Goal: Task Accomplishment & Management: Use online tool/utility

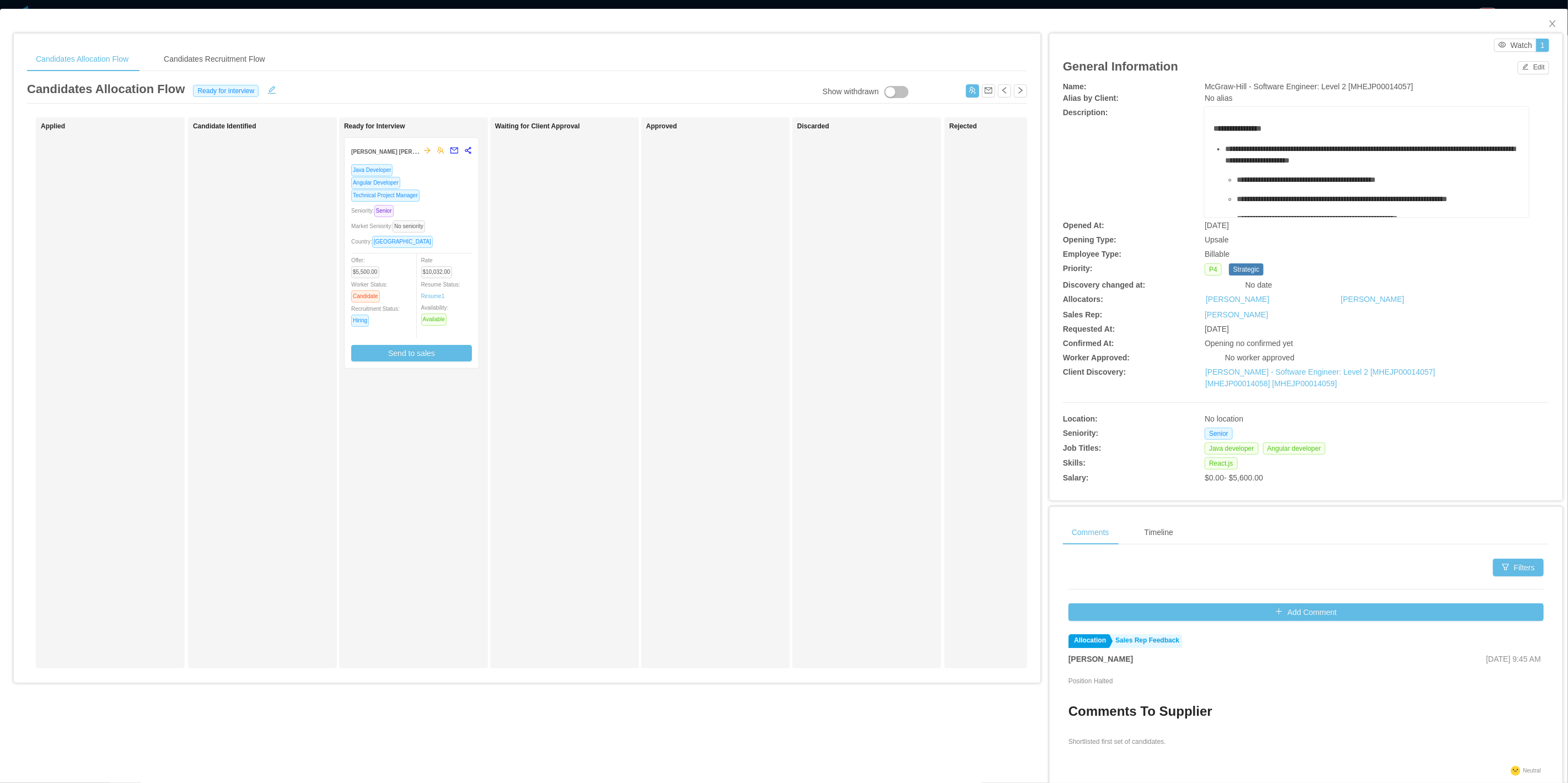
click at [442, 226] on div "Market Seniority: No seniority" at bounding box center [411, 226] width 121 height 13
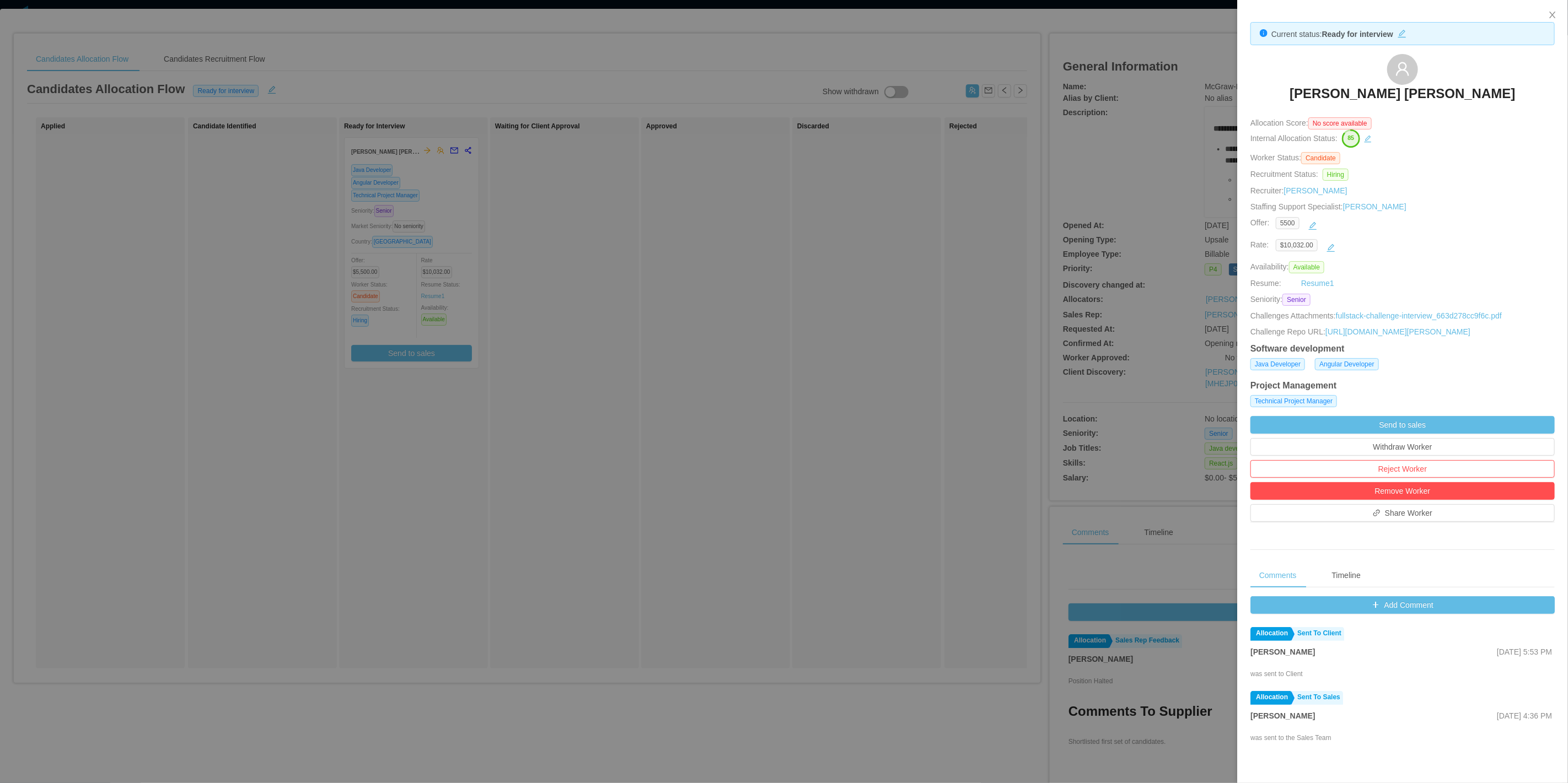
drag, startPoint x: 1508, startPoint y: 92, endPoint x: 1294, endPoint y: 94, distance: 214.0
click at [1294, 94] on div "Emmanuel Willi Marques Lehmann" at bounding box center [1402, 82] width 304 height 55
copy h3 "Emmanuel Willi Marques Lehmann"
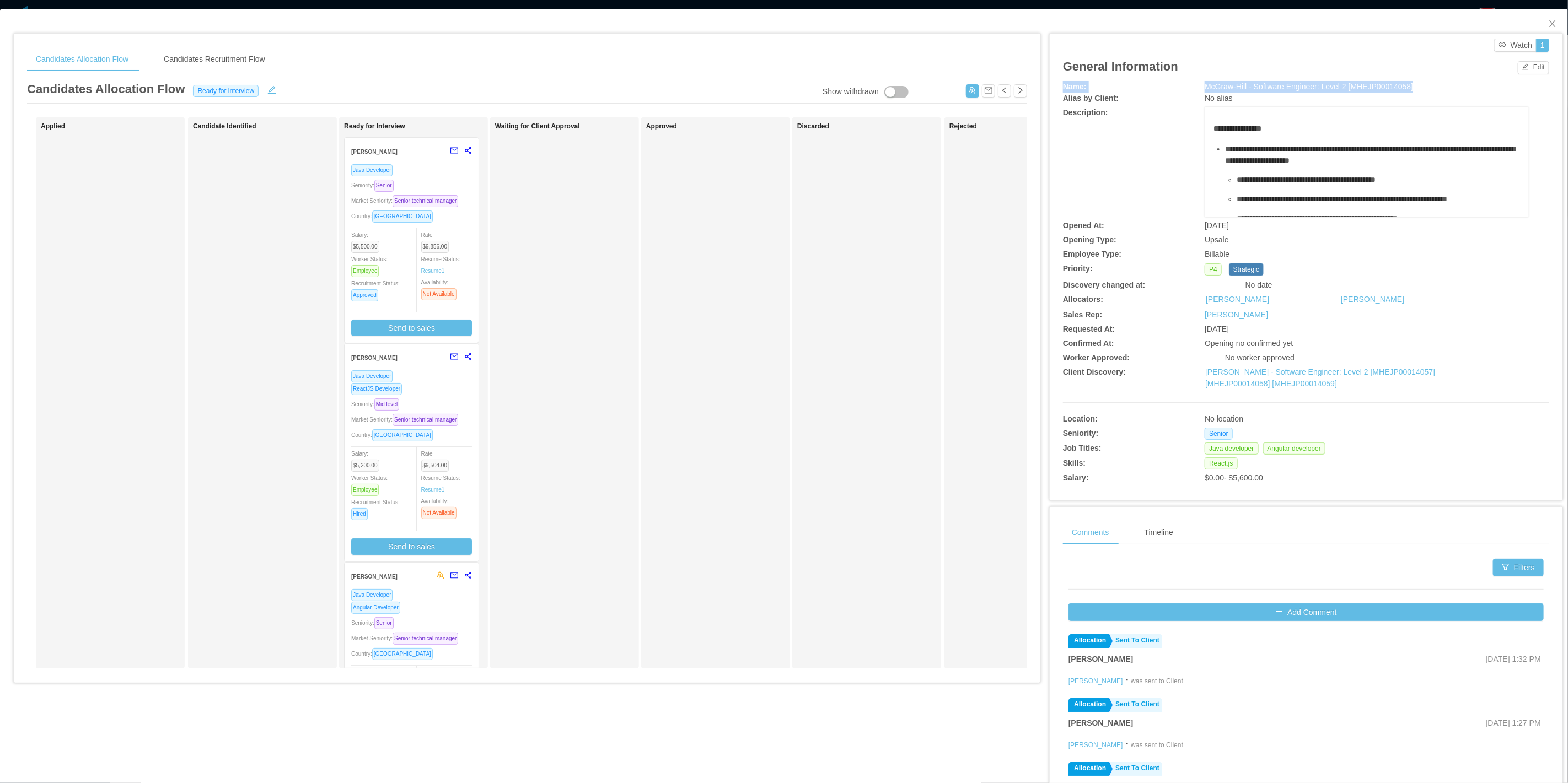
drag, startPoint x: 1419, startPoint y: 91, endPoint x: 839, endPoint y: 103, distance: 580.1
click at [1351, 77] on div "**********" at bounding box center [1306, 60] width 486 height 43
click at [415, 183] on div "Seniority: Senior" at bounding box center [411, 185] width 121 height 13
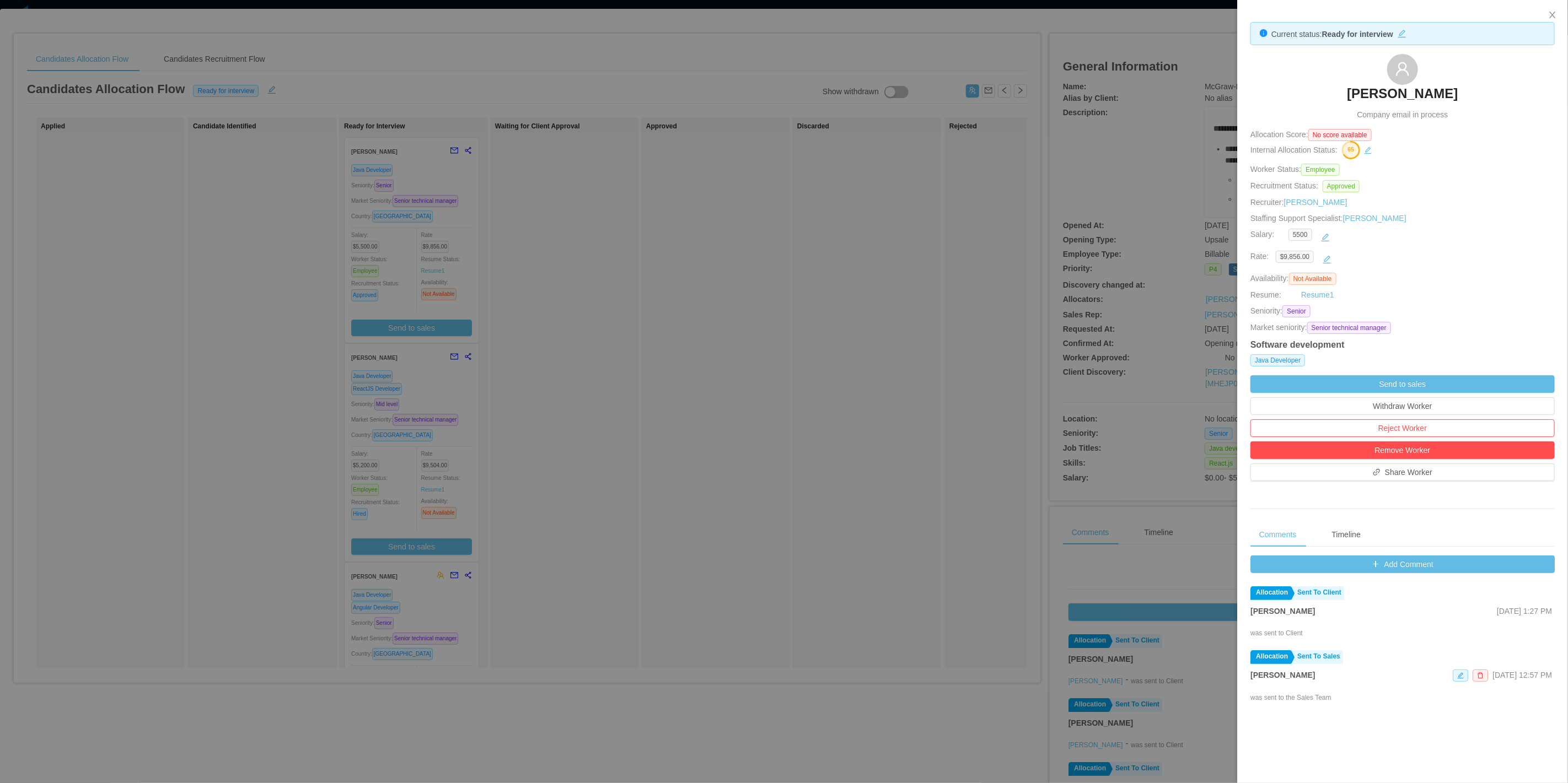
click at [563, 271] on div at bounding box center [784, 391] width 1568 height 783
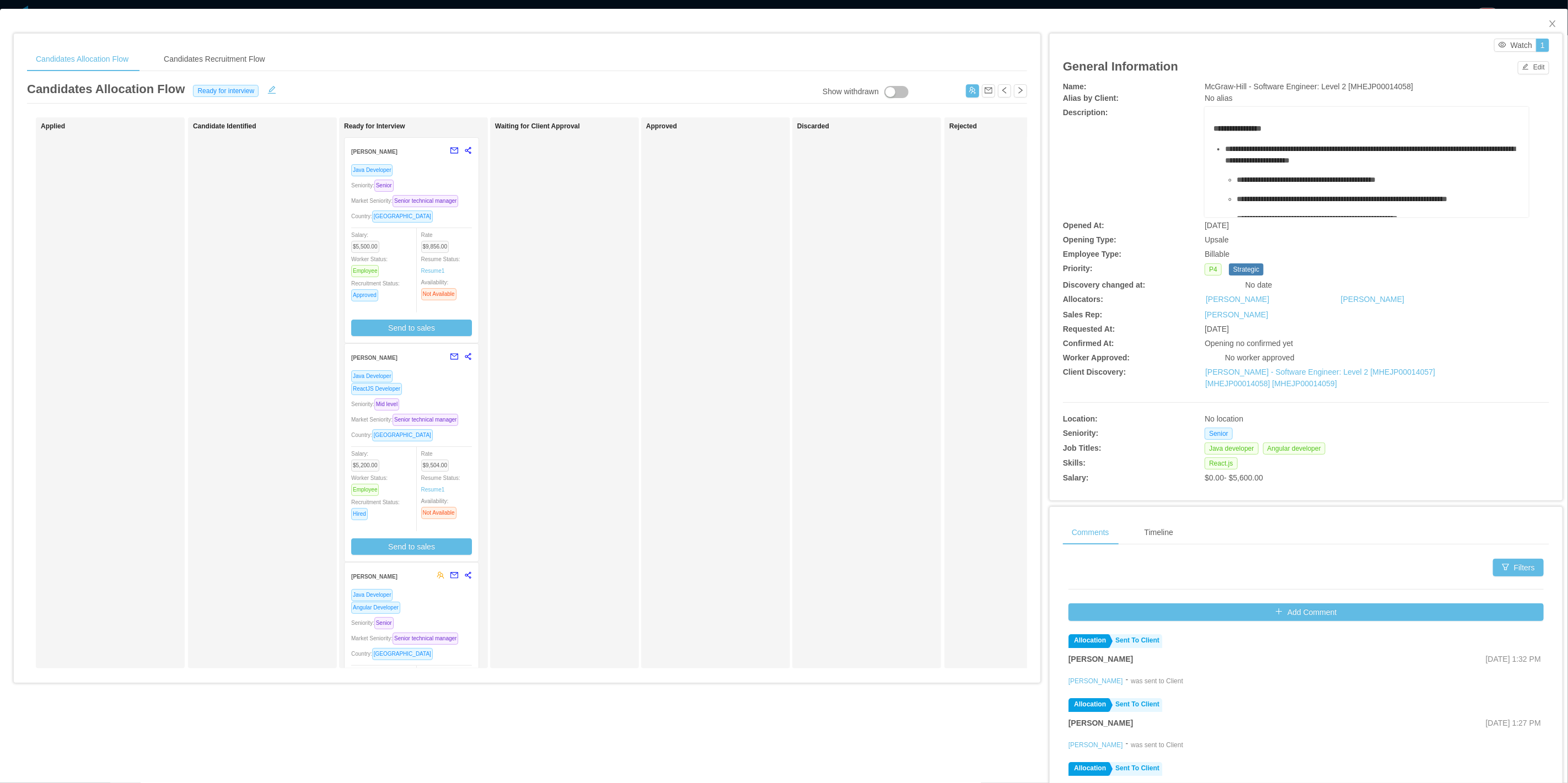
click at [426, 399] on div "Seniority: Mid level" at bounding box center [411, 404] width 121 height 13
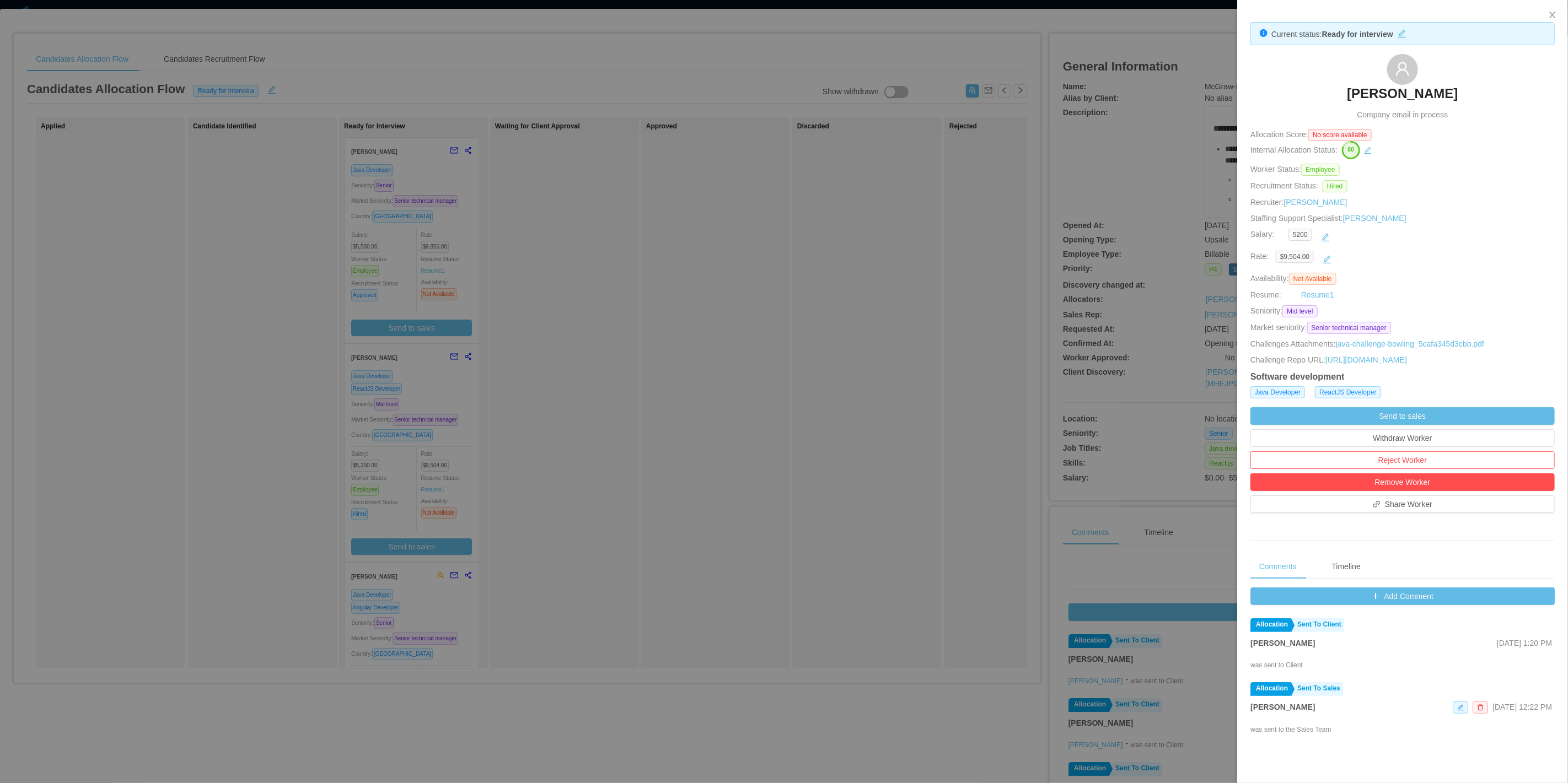
drag, startPoint x: 1336, startPoint y: 95, endPoint x: 1472, endPoint y: 86, distance: 136.3
click at [1472, 86] on div "Marcelo Wippel Company email in process" at bounding box center [1402, 88] width 304 height 67
copy h3 "Marcelo Wippel"
click at [860, 266] on div at bounding box center [784, 391] width 1568 height 783
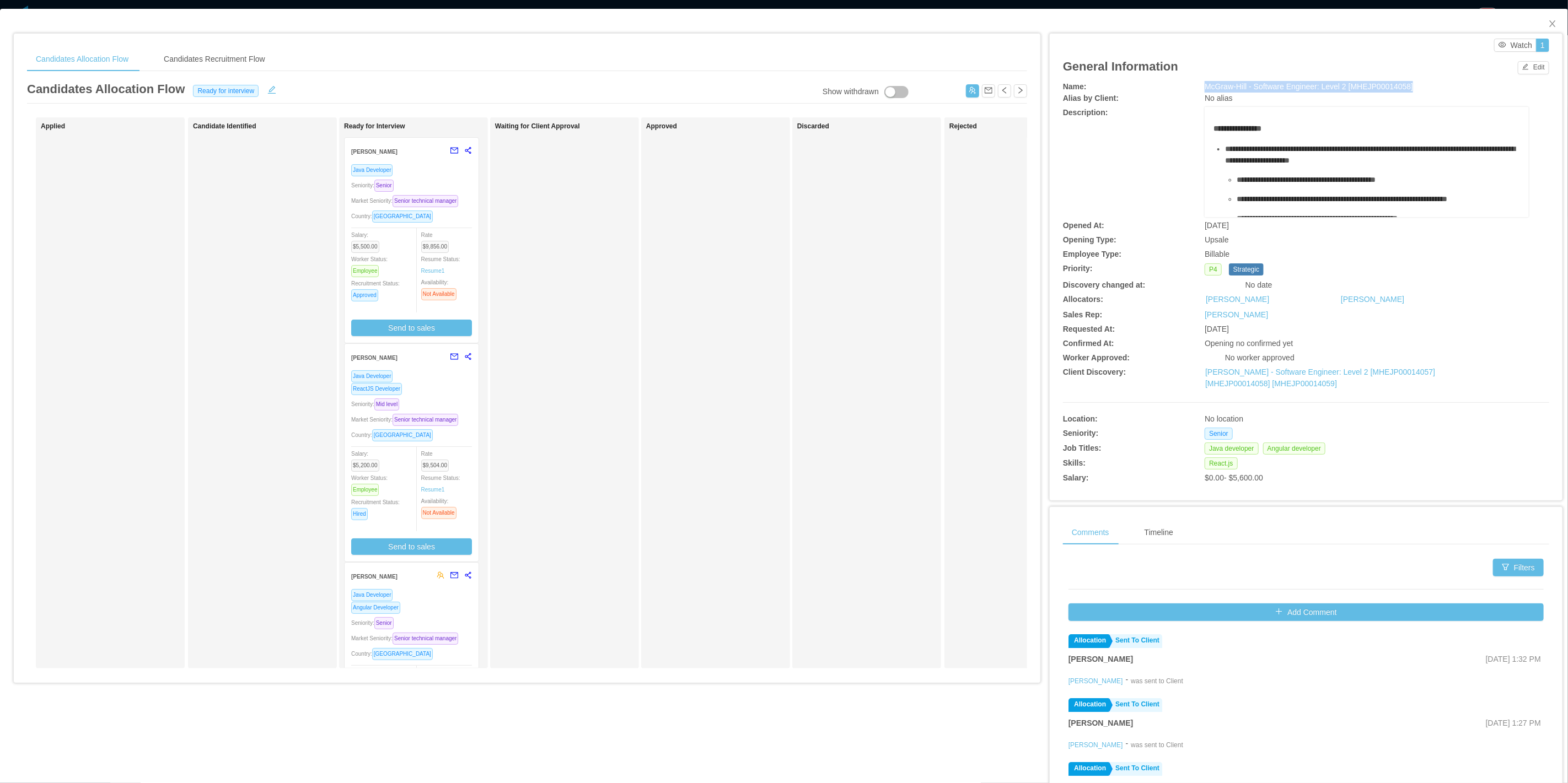
drag, startPoint x: 1195, startPoint y: 90, endPoint x: 1429, endPoint y: 90, distance: 234.0
click at [1429, 90] on div "Name: McGraw-Hill - Software Engineer: Level 2 [MHEJP00014058]" at bounding box center [1306, 86] width 486 height 12
copy div "McGraw-Hill - Software Engineer: Level 2 [MHEJP00014058]"
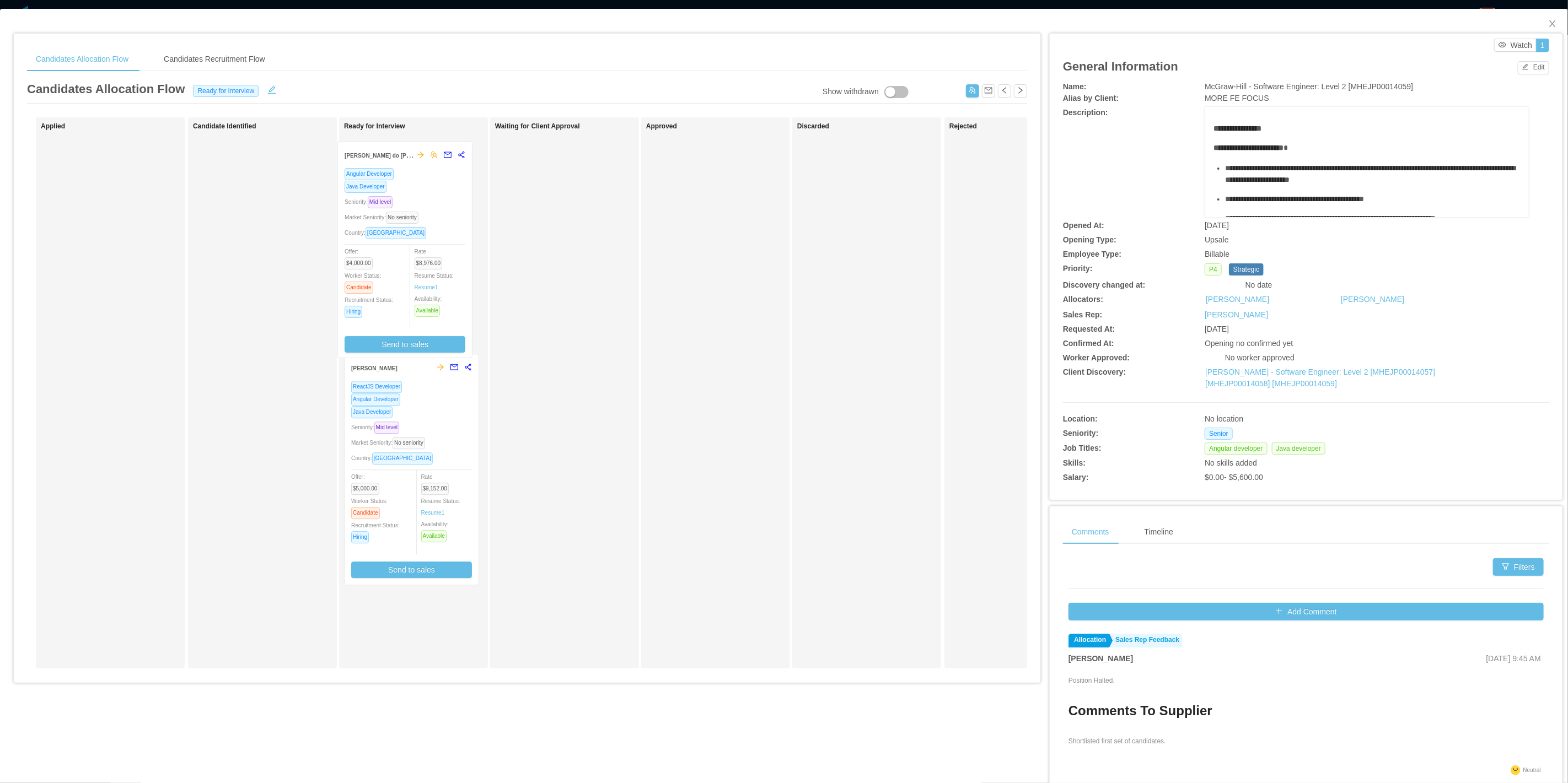
click at [438, 195] on div "Ready for Interview [PERSON_NAME] do [PERSON_NAME] Angular Developer Java Devel…" at bounding box center [421, 392] width 155 height 541
click at [439, 195] on div "Seniority: Mid level" at bounding box center [411, 198] width 121 height 13
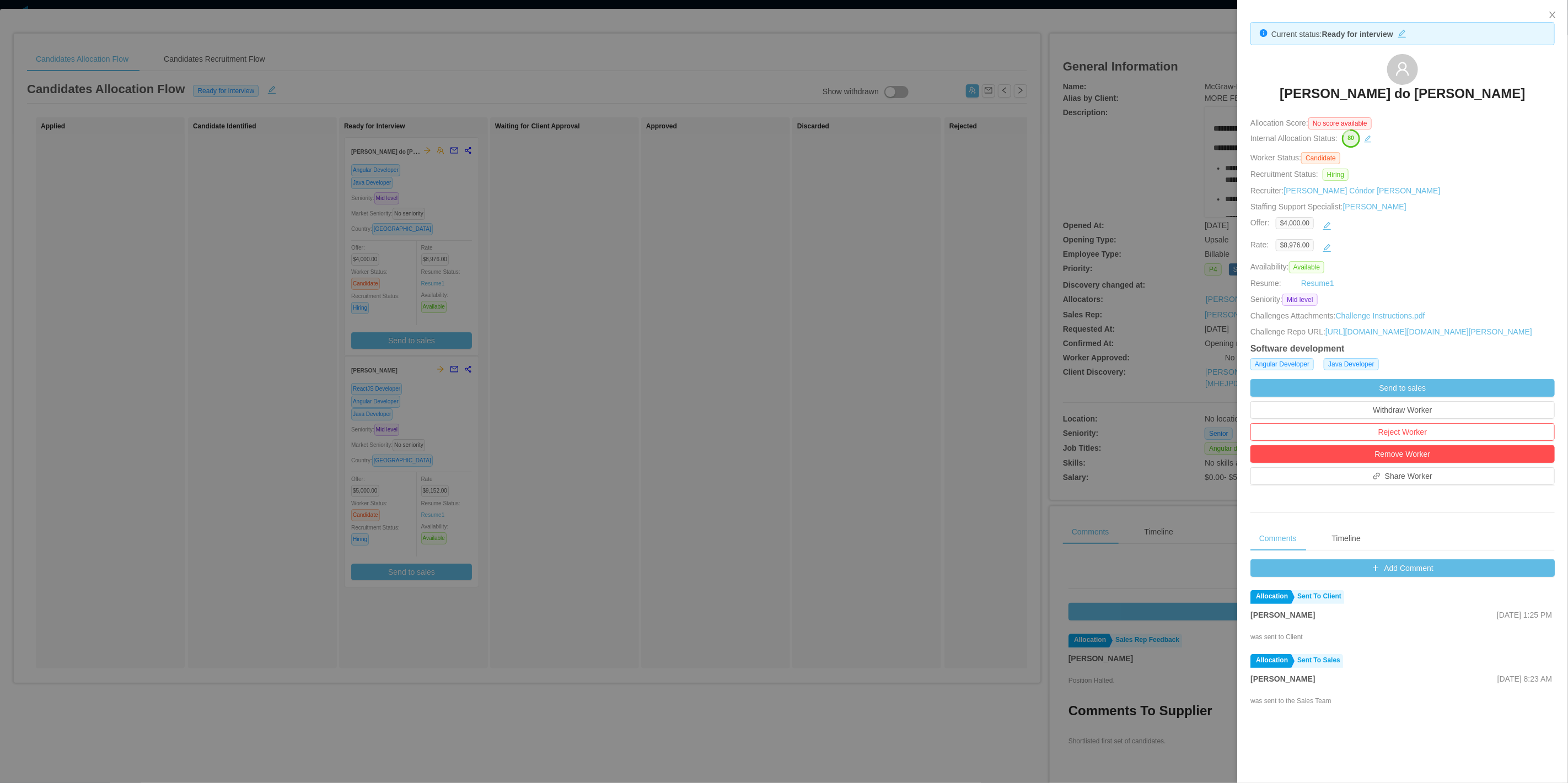
drag, startPoint x: 1266, startPoint y: 89, endPoint x: 1519, endPoint y: 81, distance: 253.1
click at [1519, 81] on div "[PERSON_NAME] do [PERSON_NAME]" at bounding box center [1402, 82] width 304 height 55
copy h3 "[PERSON_NAME] do [PERSON_NAME]"
click at [822, 249] on div at bounding box center [784, 391] width 1568 height 783
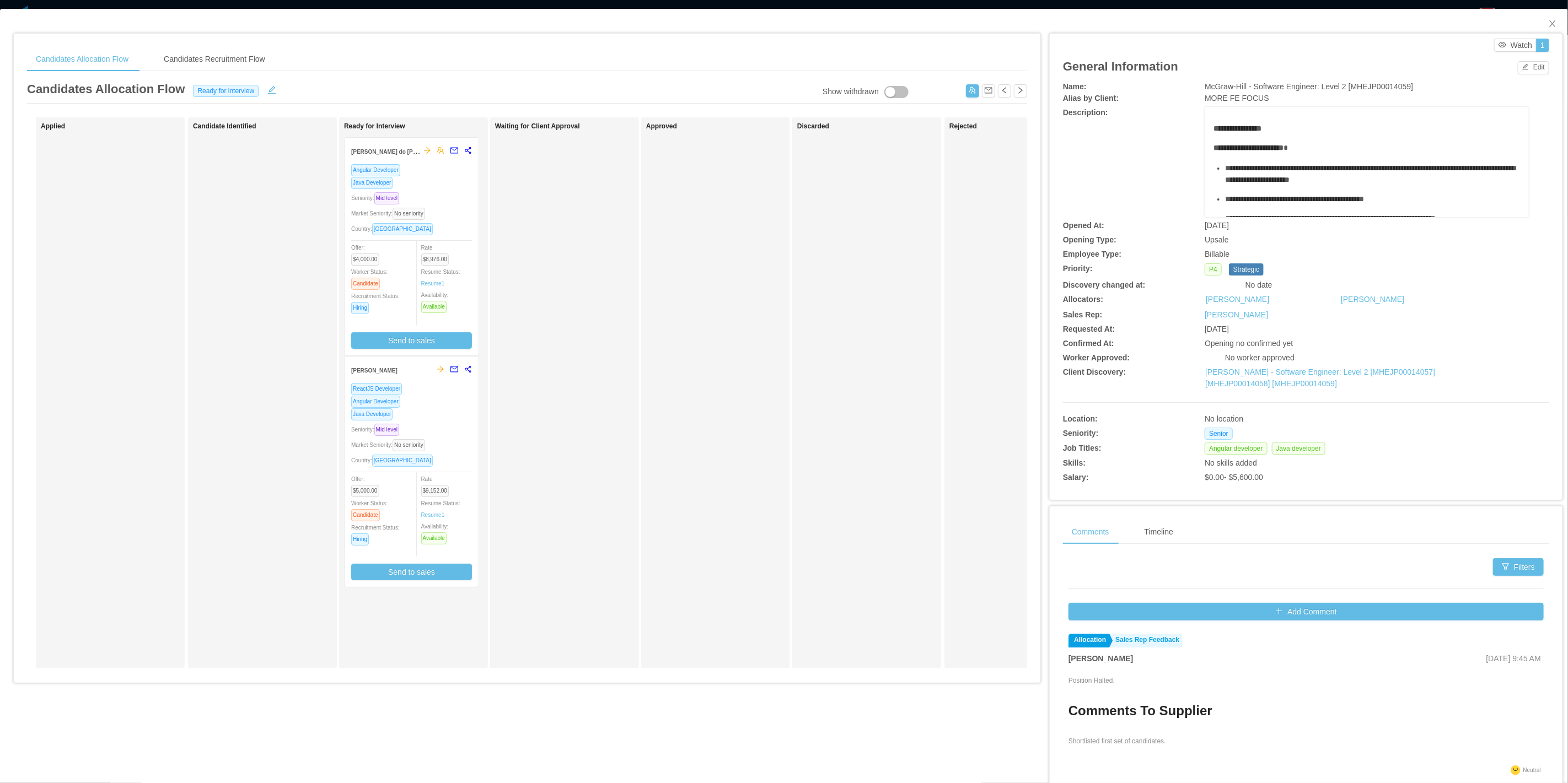
click at [407, 400] on div "Angular Developer" at bounding box center [411, 401] width 121 height 13
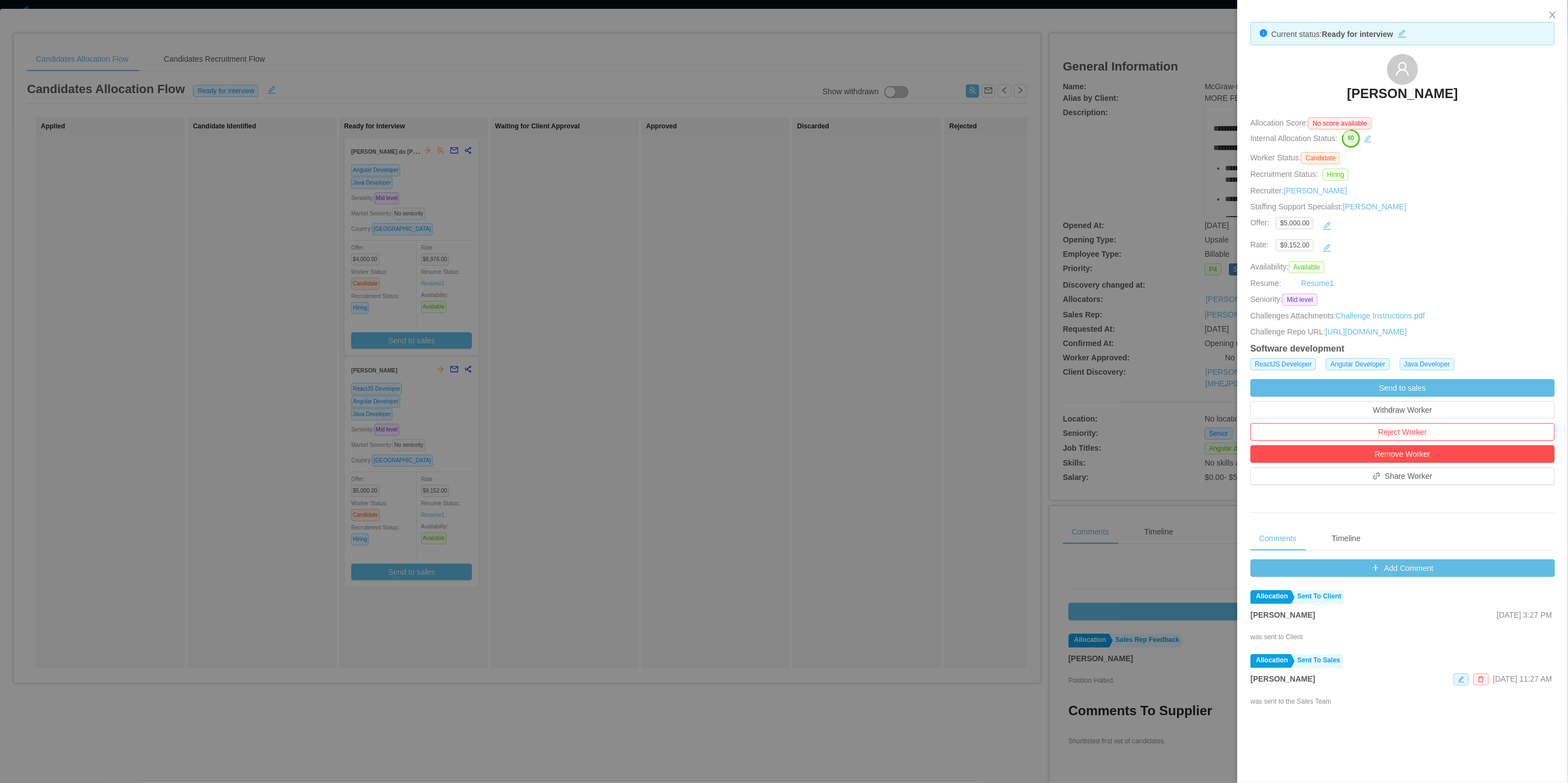
drag, startPoint x: 1314, startPoint y: 101, endPoint x: 1461, endPoint y: 105, distance: 147.1
click at [1326, 102] on div "[PERSON_NAME]" at bounding box center [1402, 82] width 304 height 55
click at [1497, 100] on div "[PERSON_NAME]" at bounding box center [1402, 82] width 304 height 55
drag, startPoint x: 1497, startPoint y: 100, endPoint x: 1299, endPoint y: 106, distance: 198.1
click at [1299, 106] on div "[PERSON_NAME]" at bounding box center [1402, 82] width 304 height 55
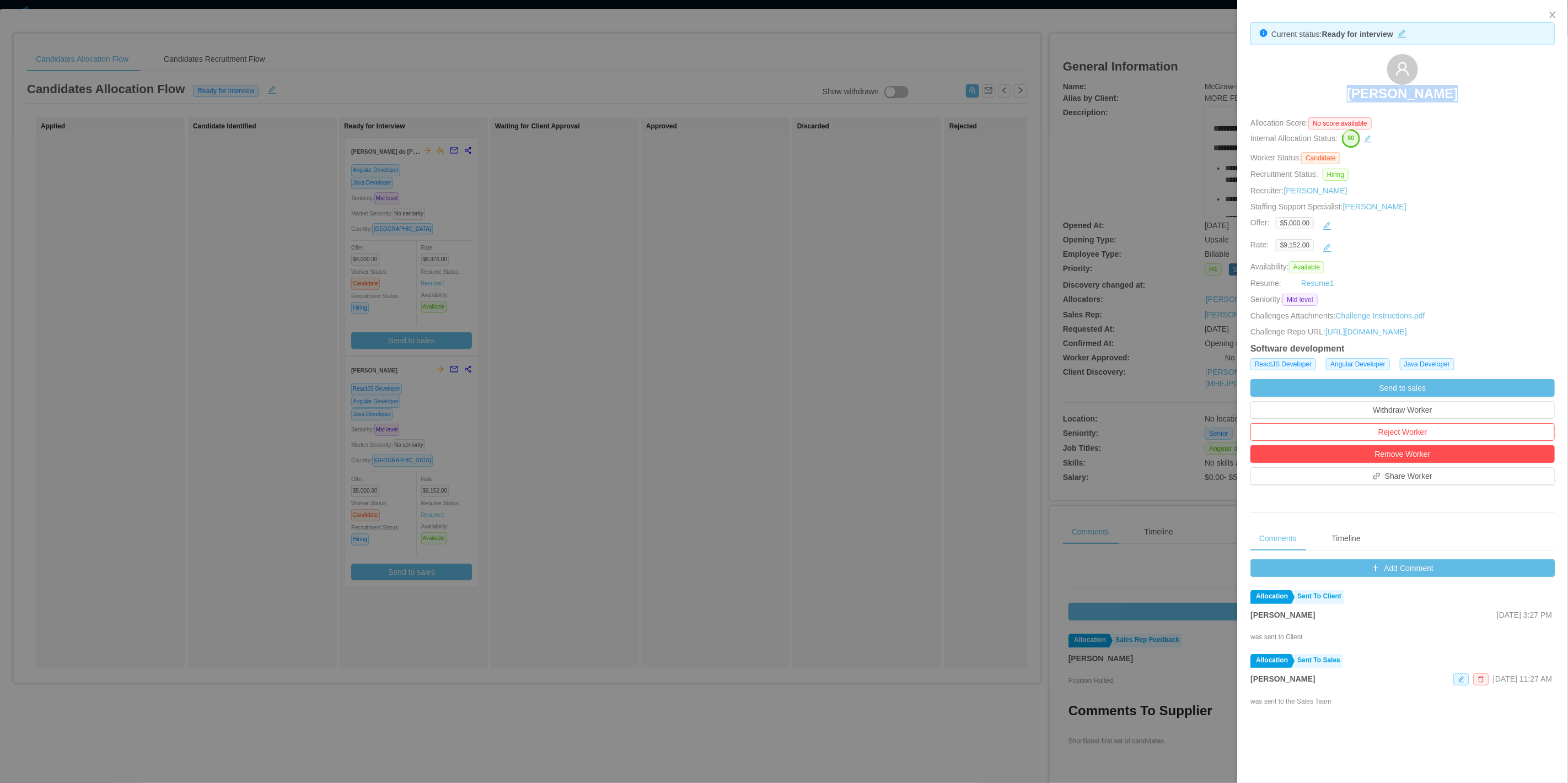
copy div "[PERSON_NAME]"
click at [1043, 158] on div at bounding box center [784, 391] width 1568 height 783
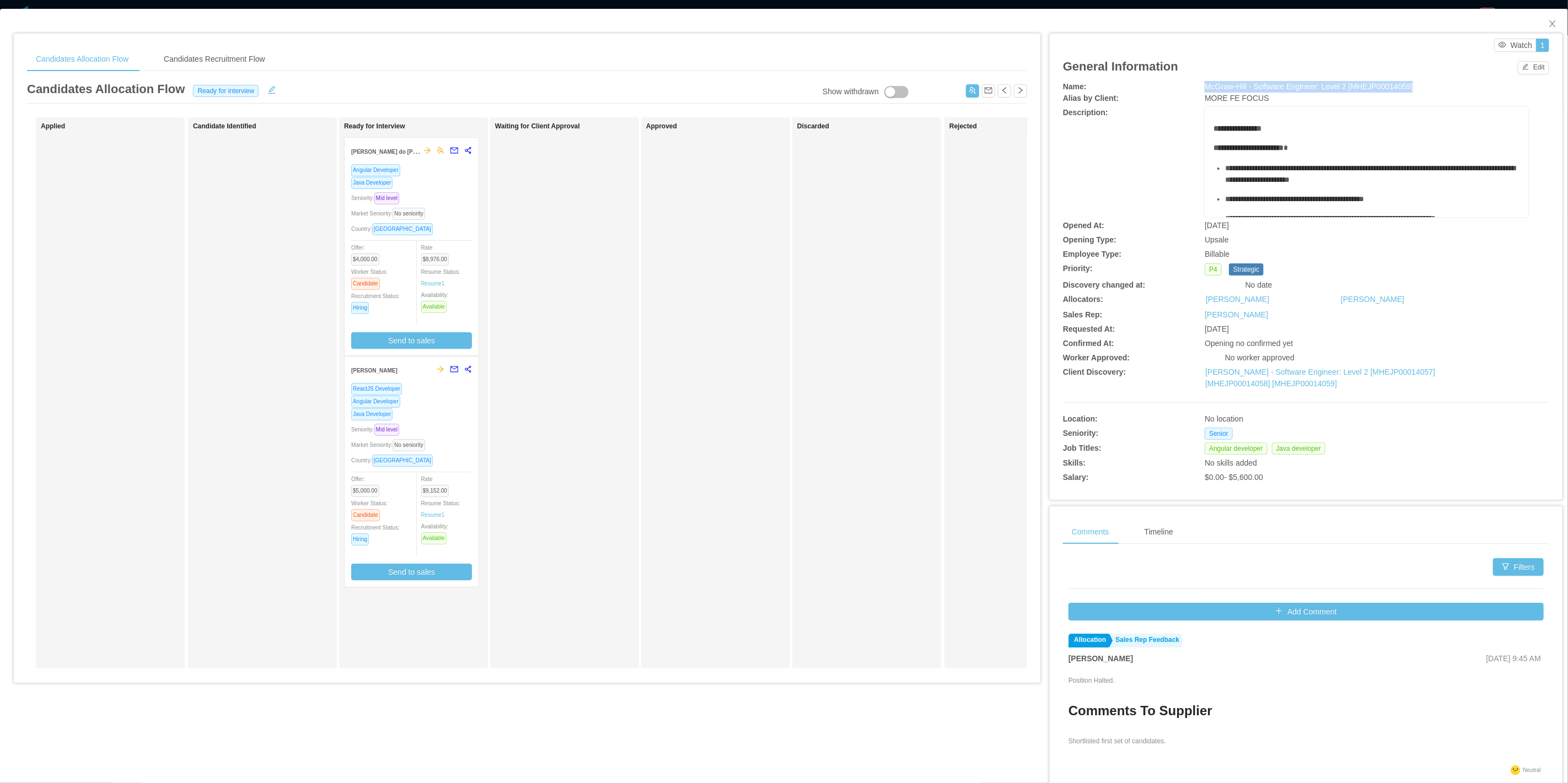
drag, startPoint x: 1198, startPoint y: 85, endPoint x: 1402, endPoint y: 84, distance: 204.0
click at [1402, 84] on div "McGraw-Hill - Software Engineer: Level 2 [MHEJP00014059]" at bounding box center [1367, 86] width 324 height 12
copy span "McGraw-Hill - Software Engineer: Level 2 [MHEJP00014059]"
